Goal: Task Accomplishment & Management: Manage account settings

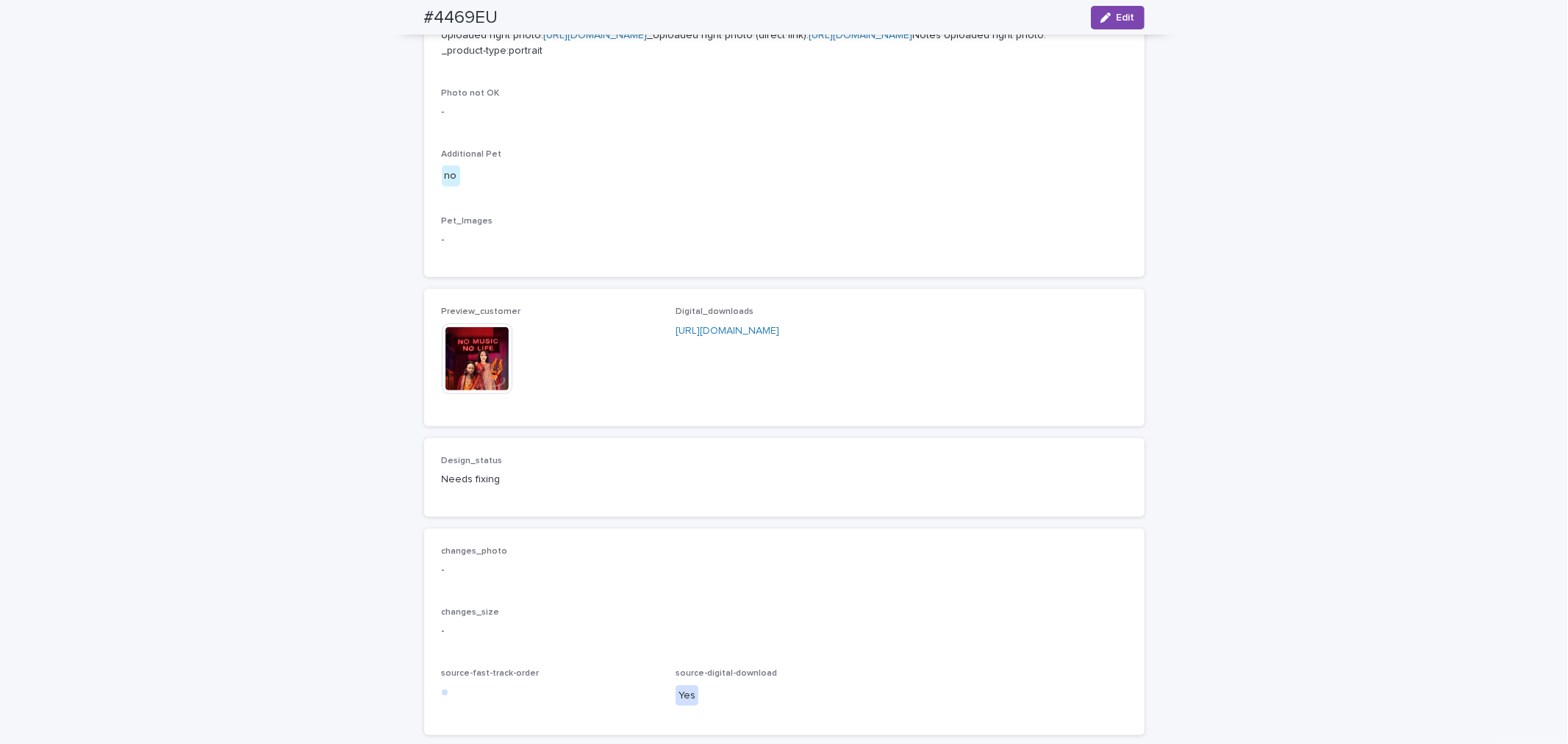
scroll to position [945, 0]
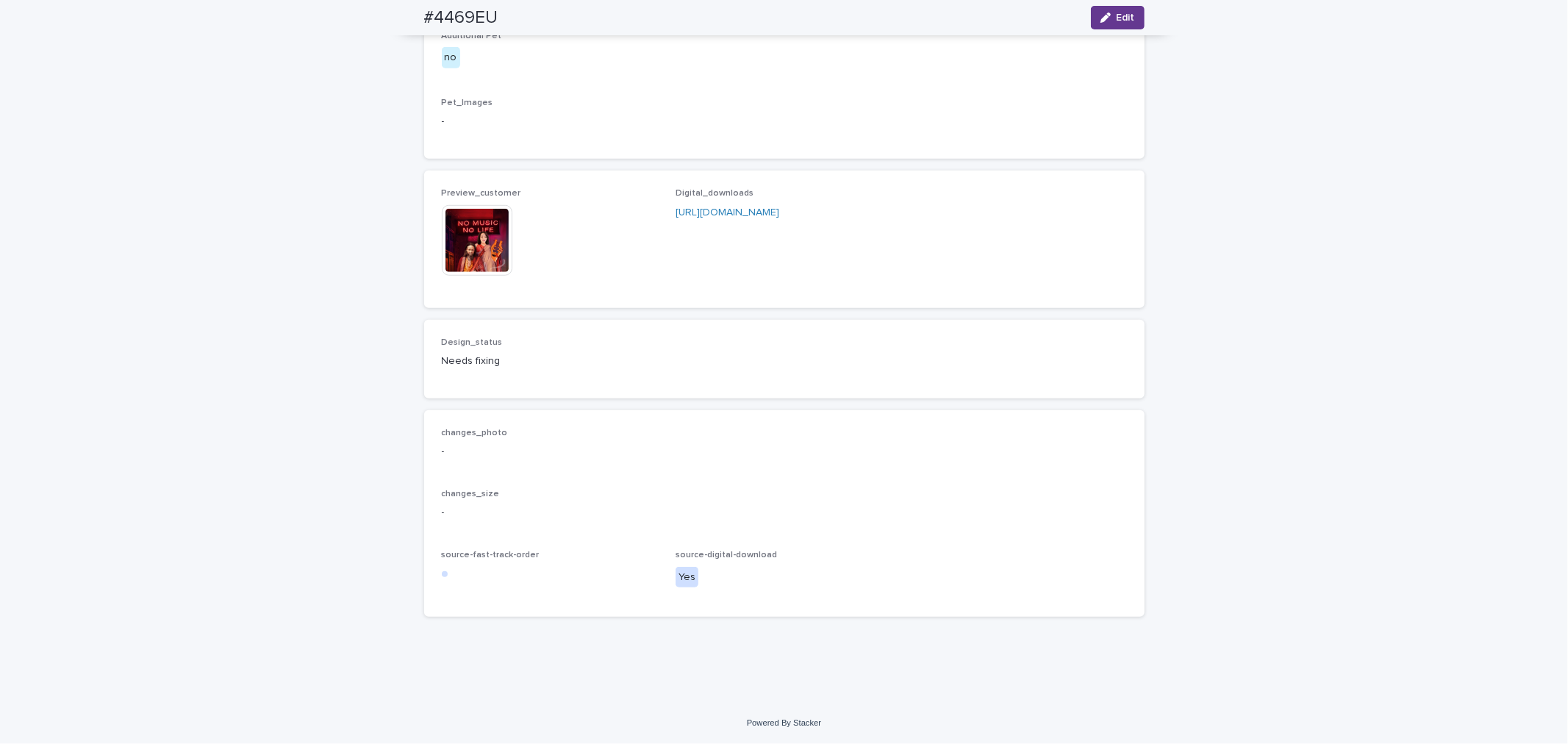
click at [1101, 21] on icon "button" at bounding box center [1106, 18] width 10 height 10
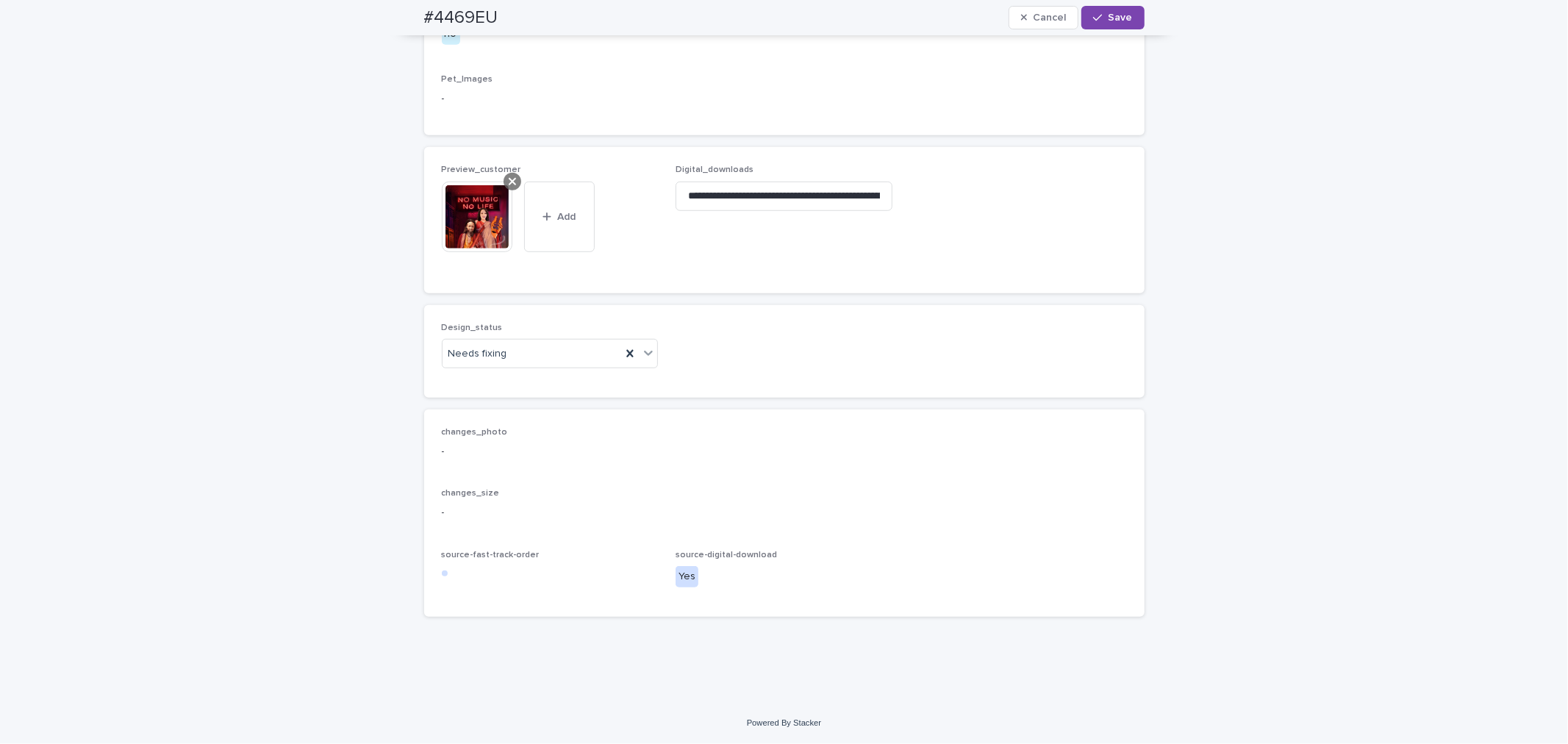
click at [509, 187] on icon at bounding box center [511, 181] width 7 height 12
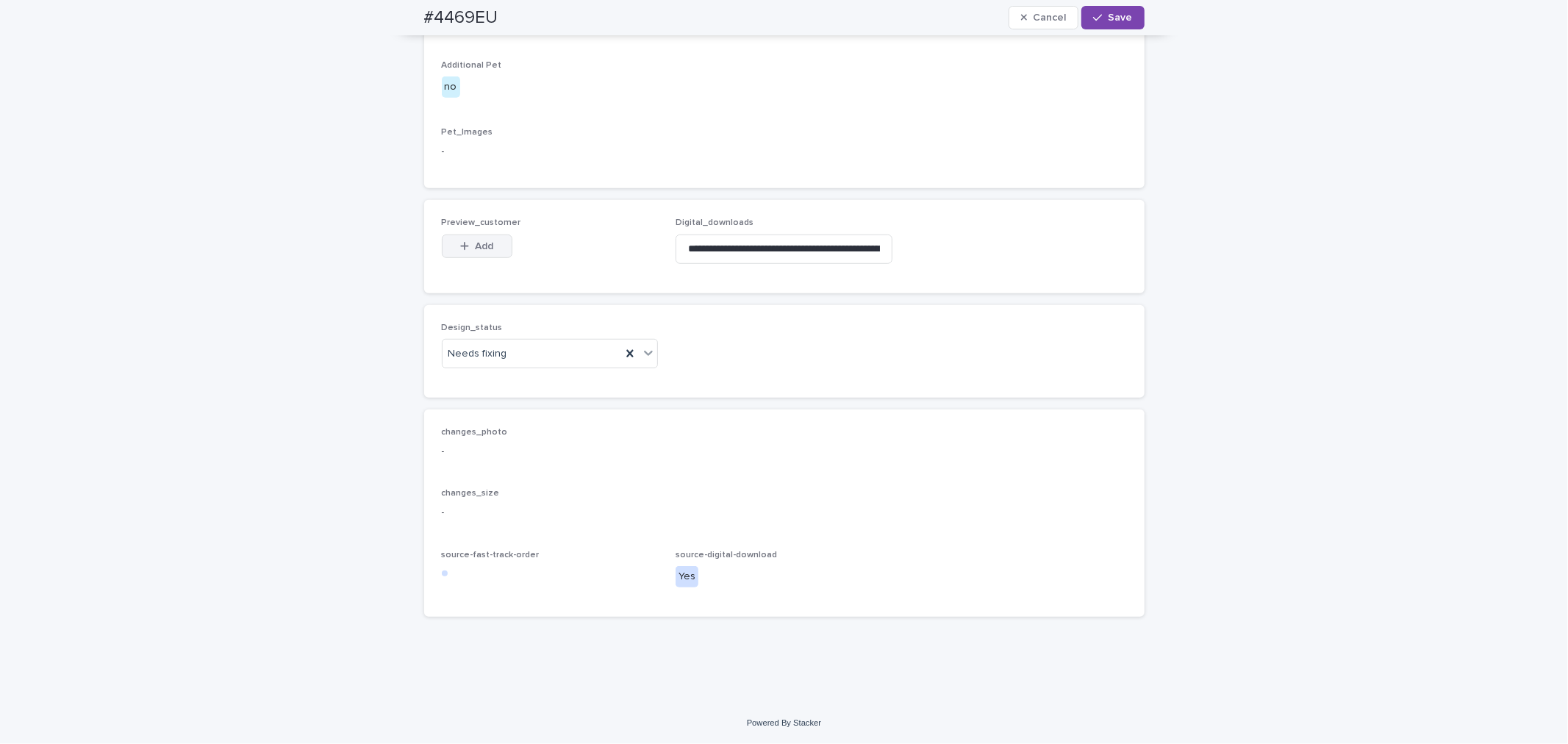
click at [475, 241] on span "Add" at bounding box center [484, 246] width 19 height 10
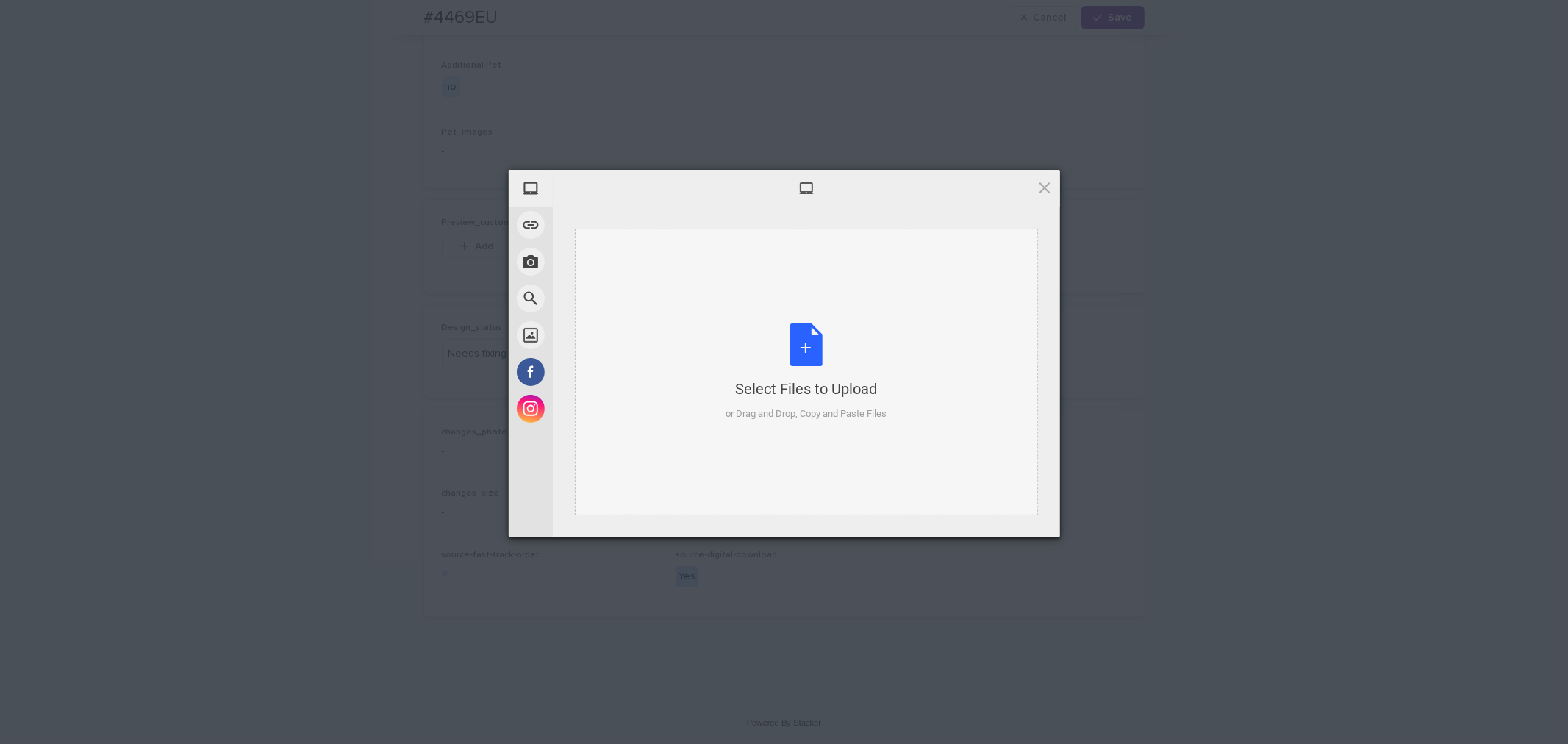
click at [803, 343] on div "Select Files to Upload or Drag and Drop, Copy and Paste Files" at bounding box center [805, 372] width 161 height 98
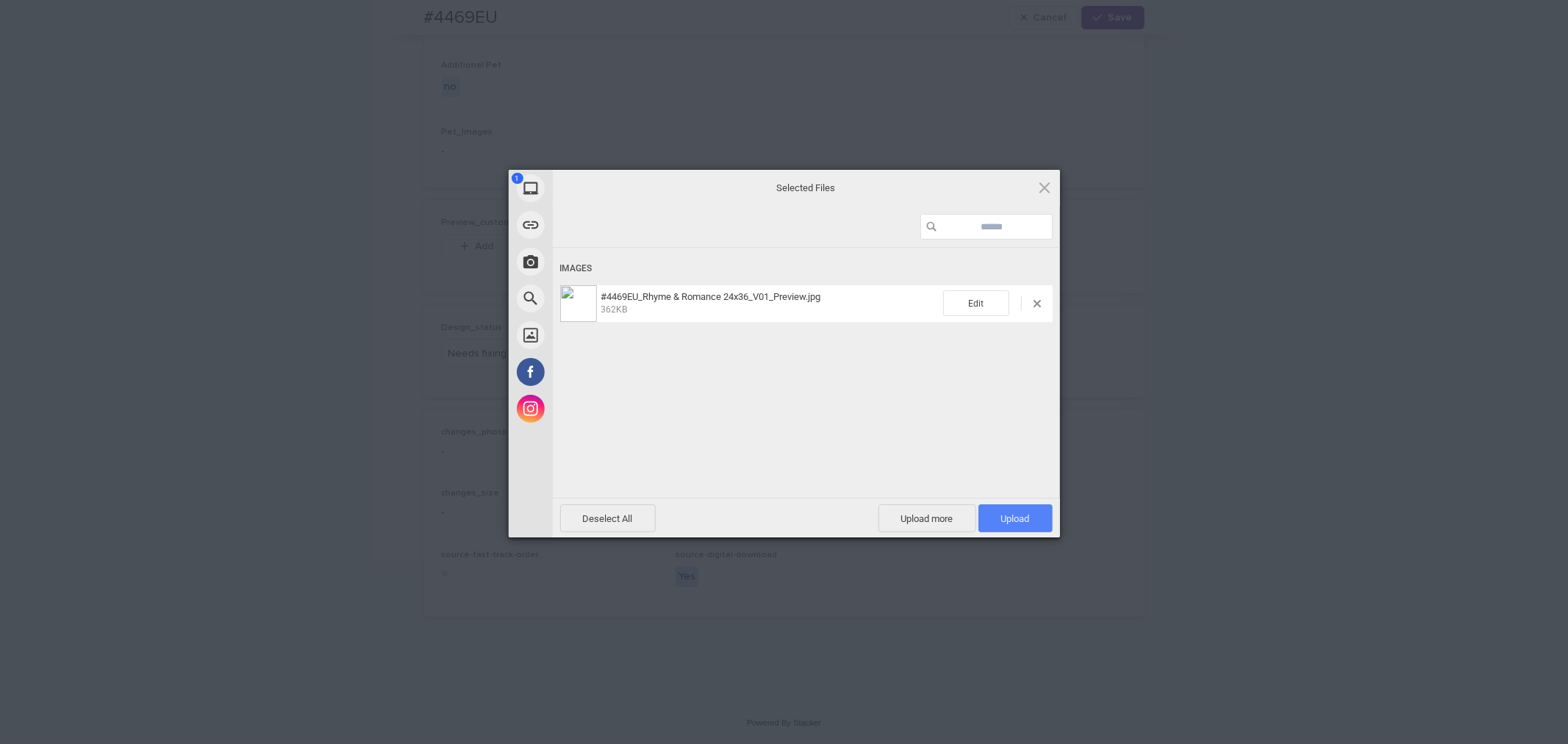
click at [1011, 516] on span "Upload 1" at bounding box center [1015, 518] width 29 height 11
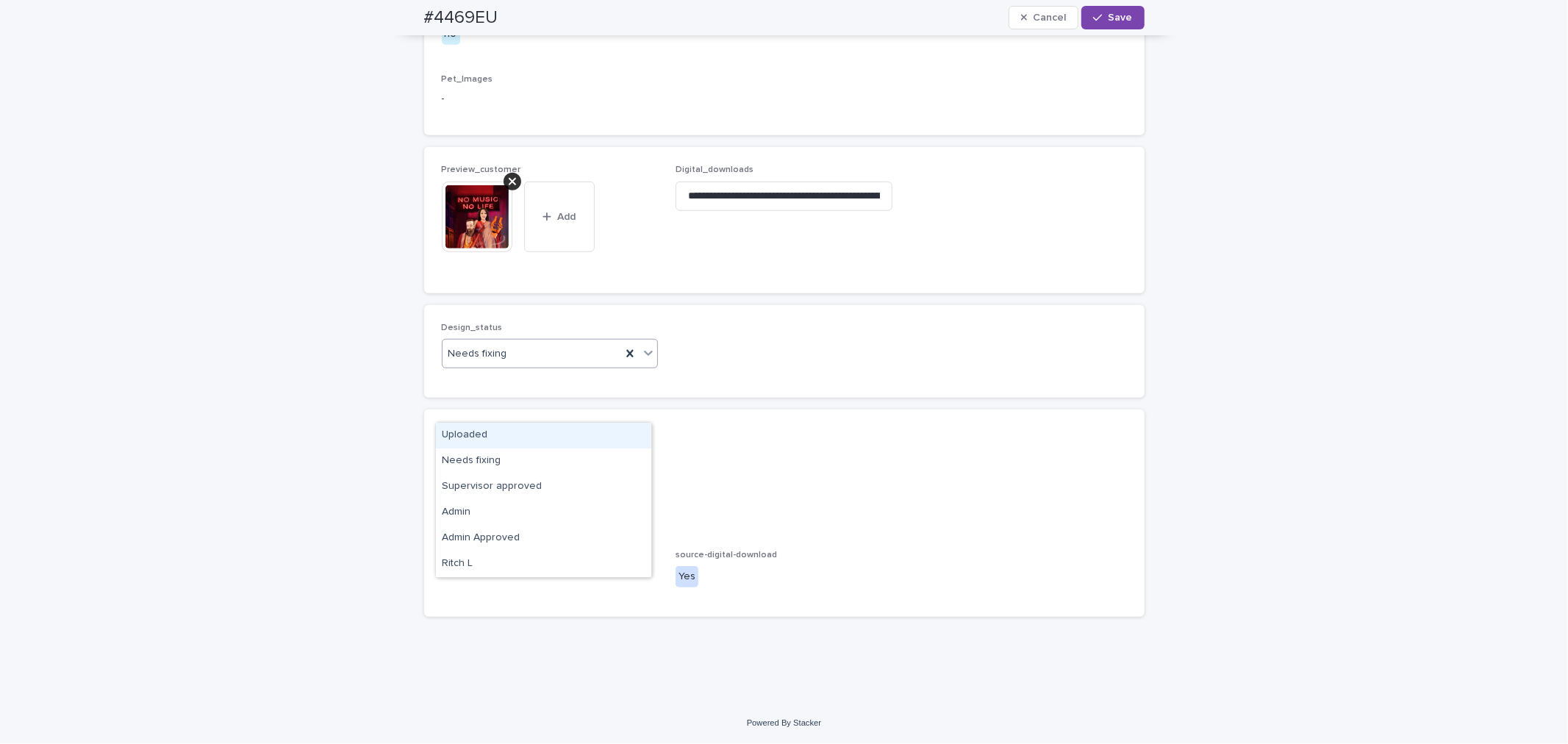
click at [509, 439] on div "Uploaded" at bounding box center [543, 436] width 216 height 26
click at [1112, 26] on button "Save" at bounding box center [1112, 18] width 62 height 24
